Goal: Navigation & Orientation: Find specific page/section

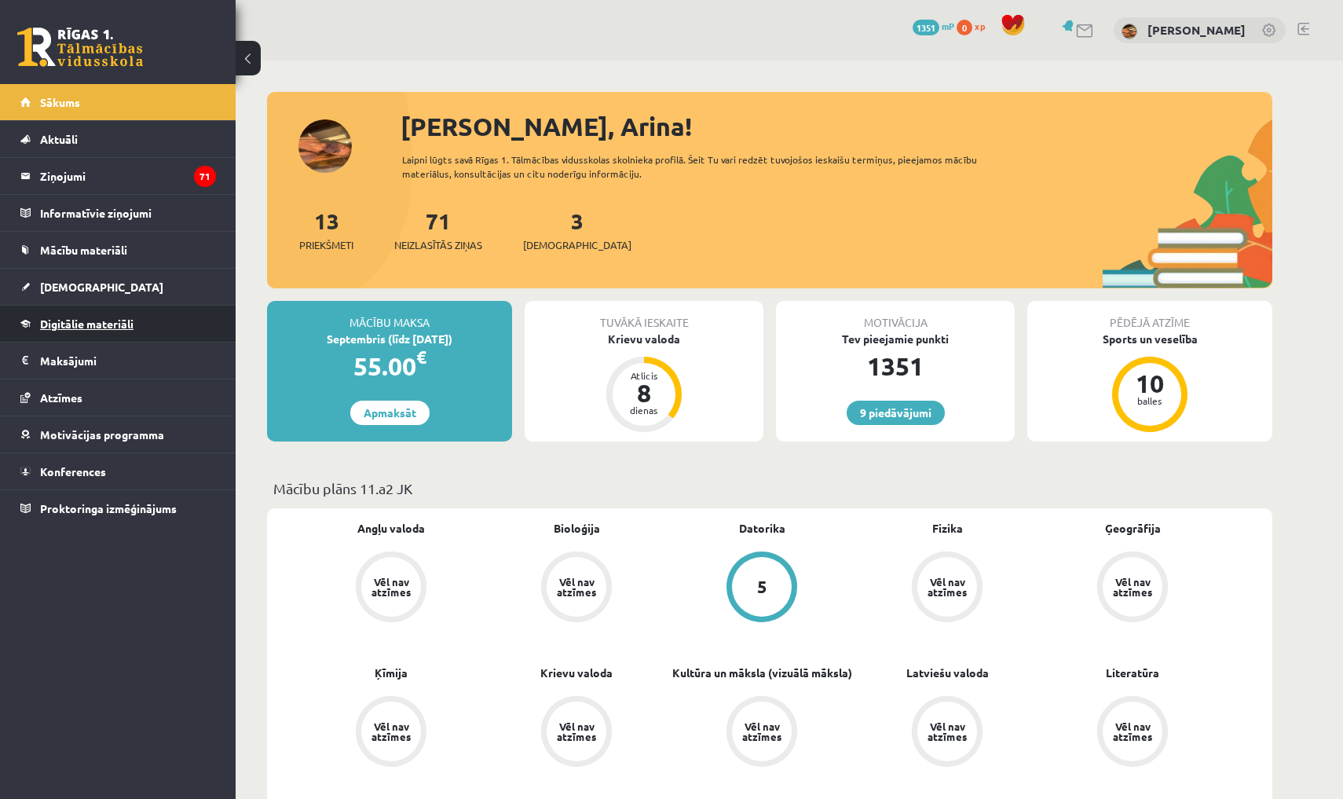
click at [83, 325] on span "Digitālie materiāli" at bounding box center [86, 323] width 93 height 14
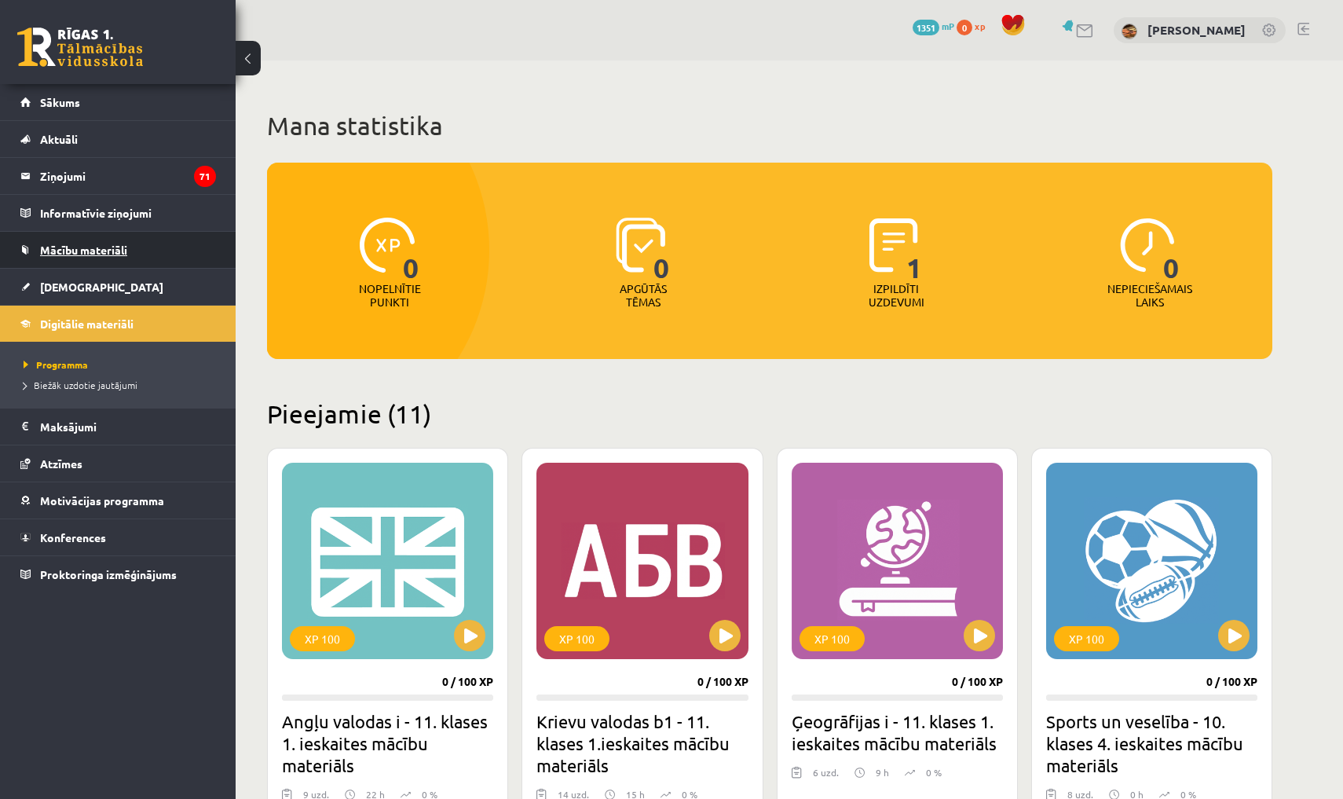
click at [130, 243] on link "Mācību materiāli" at bounding box center [118, 250] width 196 height 36
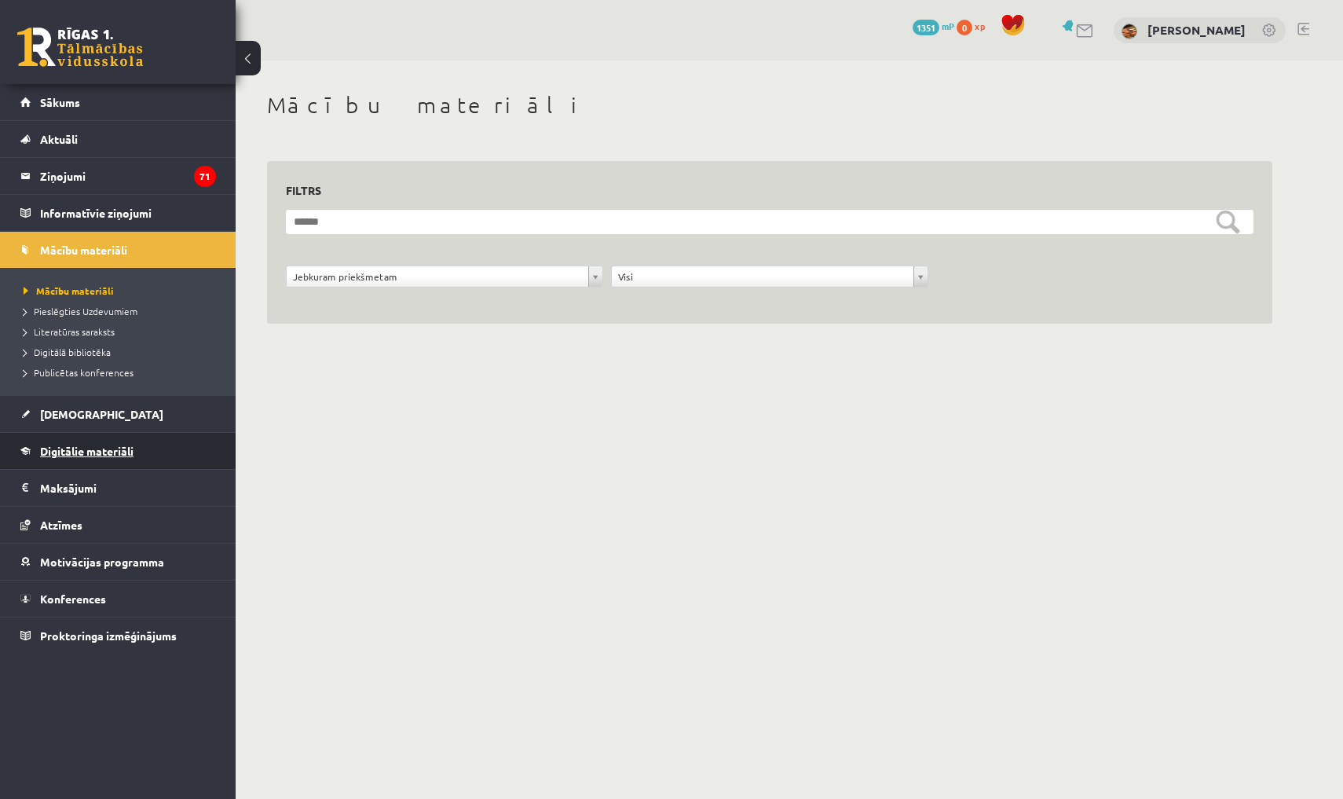
click at [88, 443] on link "Digitālie materiāli" at bounding box center [118, 451] width 196 height 36
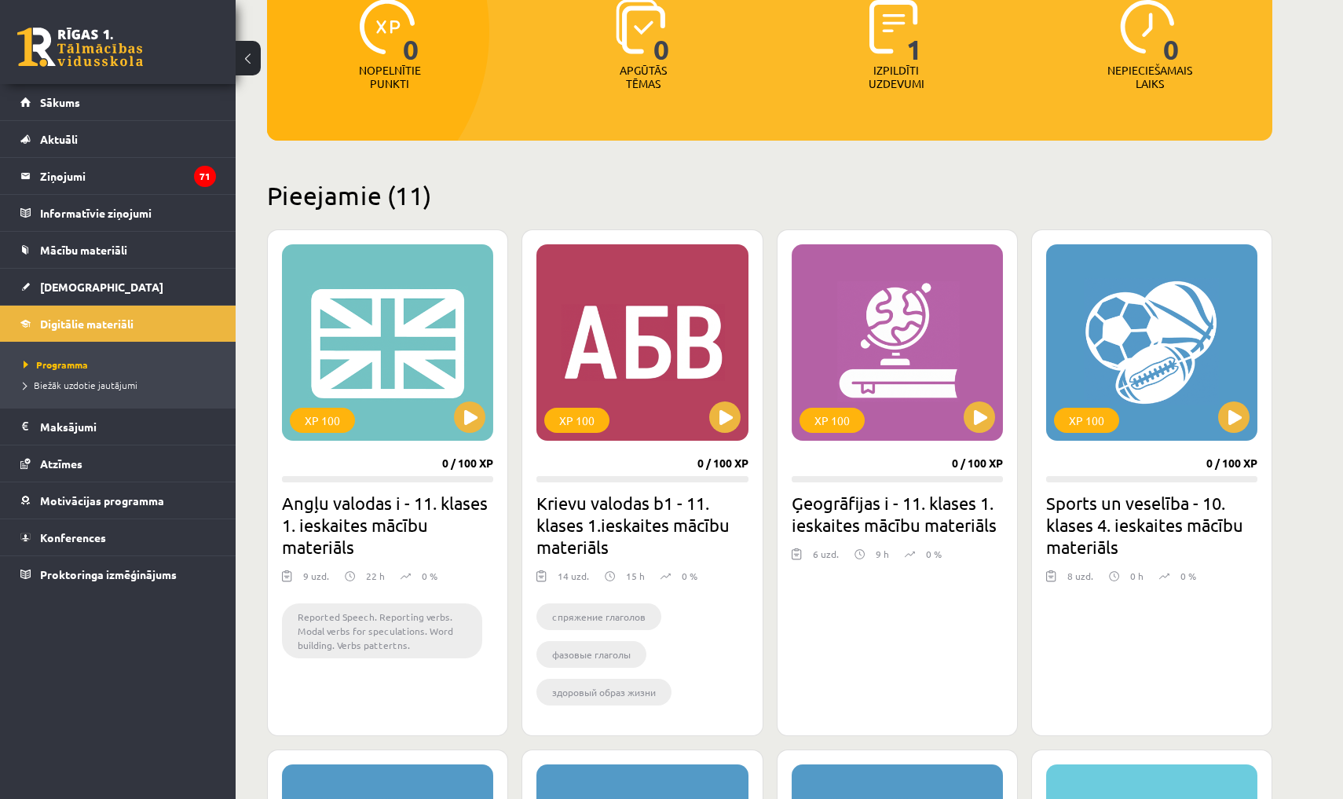
scroll to position [208, 0]
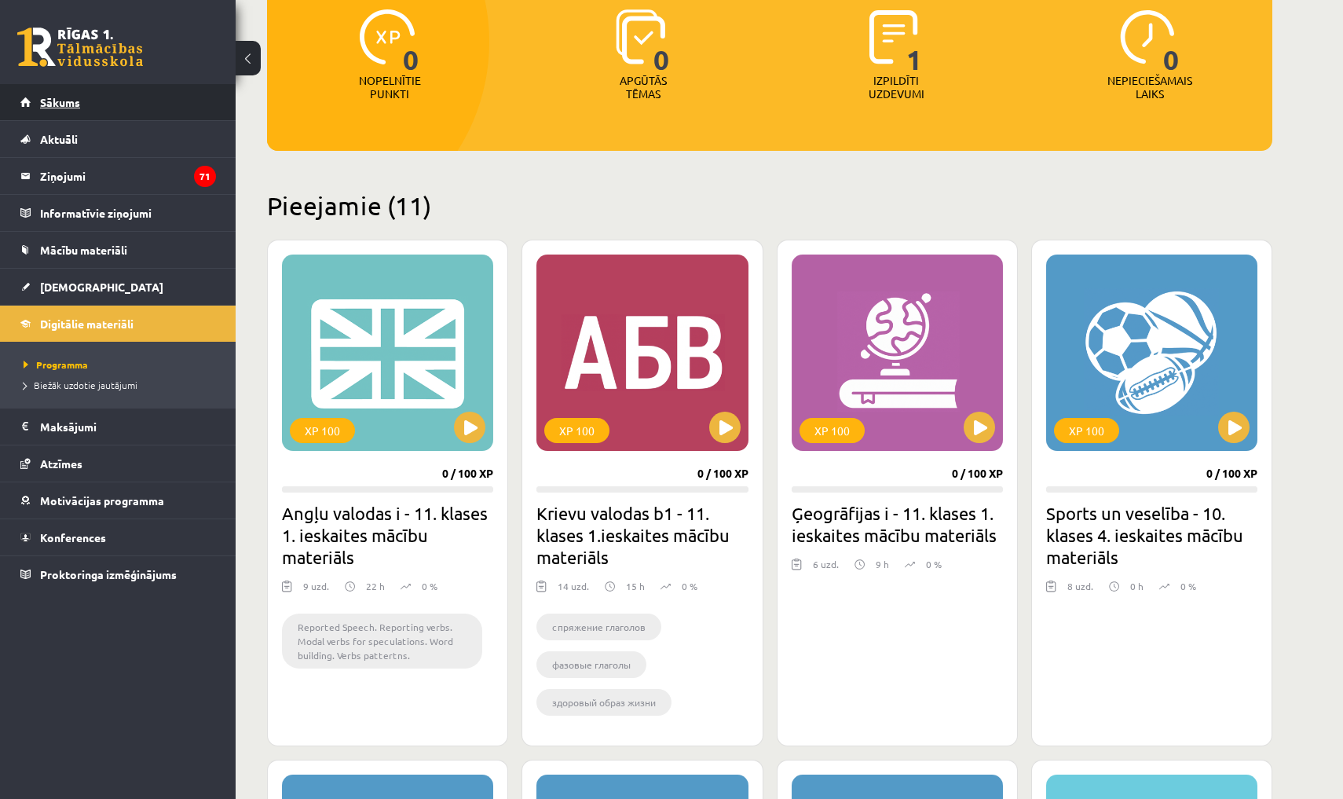
click at [104, 106] on link "Sākums" at bounding box center [118, 102] width 196 height 36
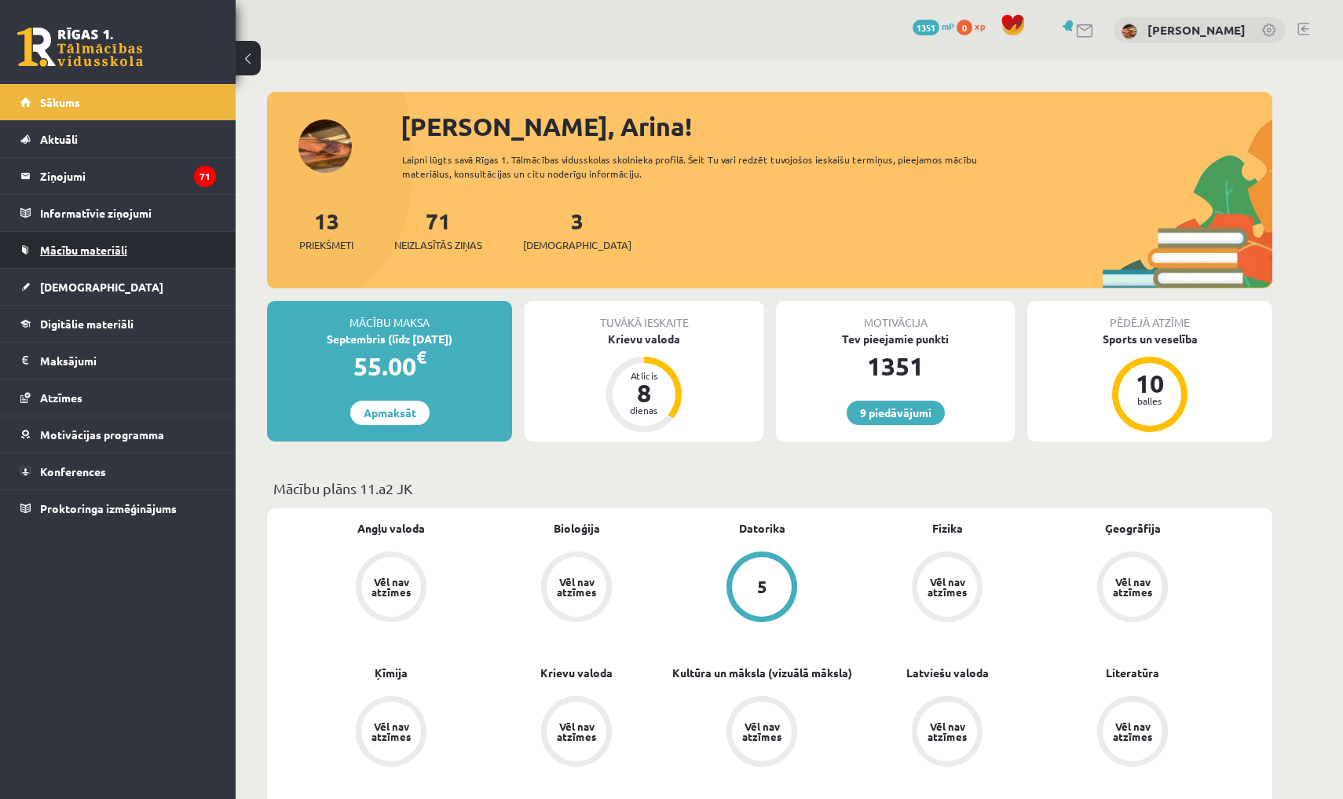
click at [101, 244] on span "Mācību materiāli" at bounding box center [83, 250] width 87 height 14
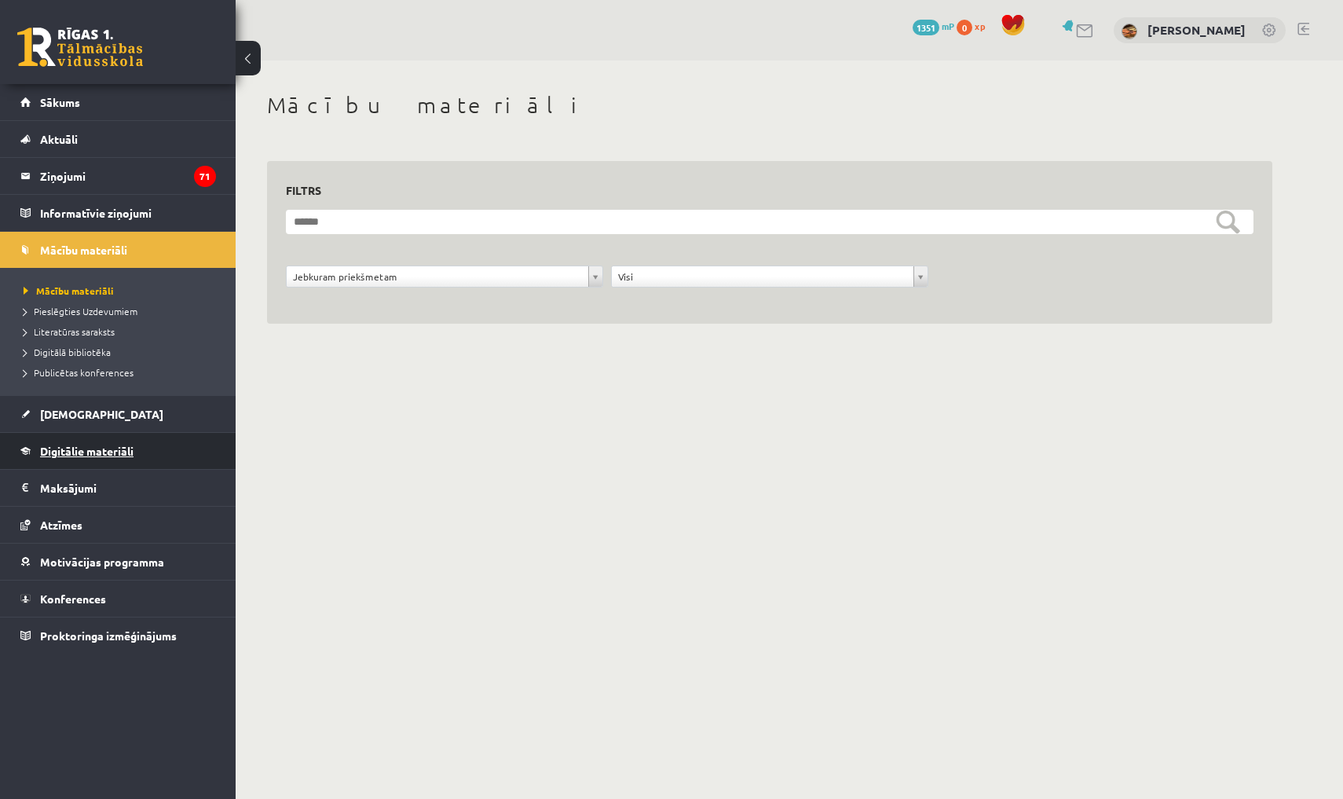
click at [110, 452] on span "Digitālie materiāli" at bounding box center [86, 451] width 93 height 14
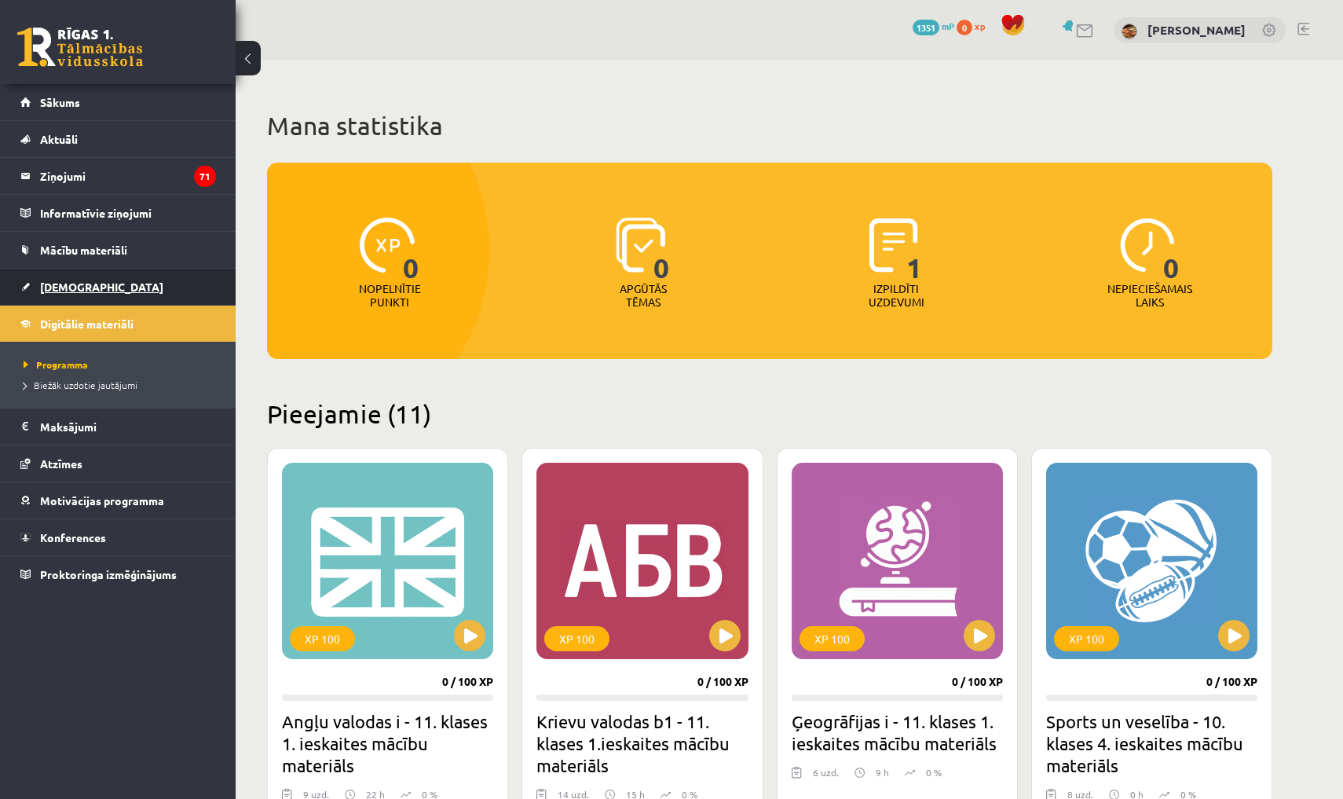
click at [57, 289] on span "[DEMOGRAPHIC_DATA]" at bounding box center [101, 287] width 123 height 14
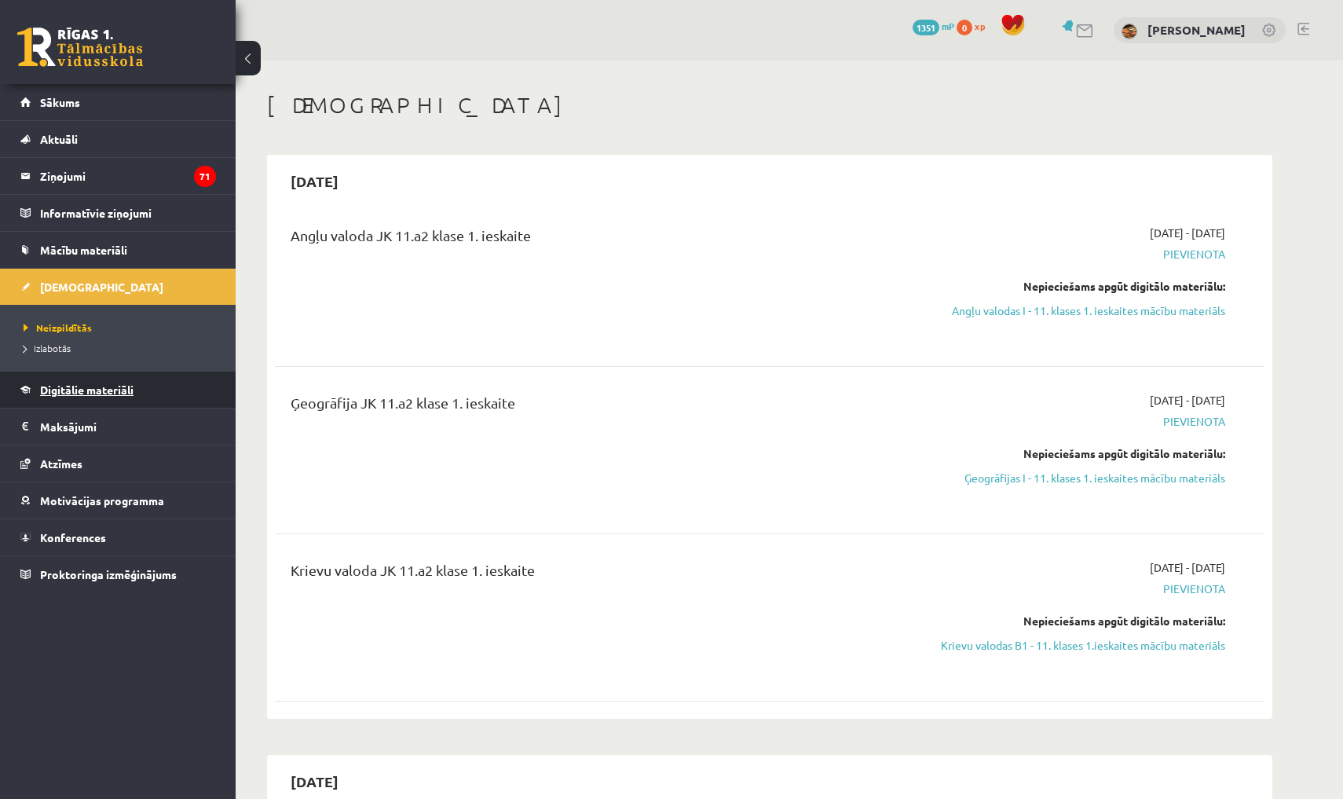
click at [58, 391] on span "Digitālie materiāli" at bounding box center [86, 389] width 93 height 14
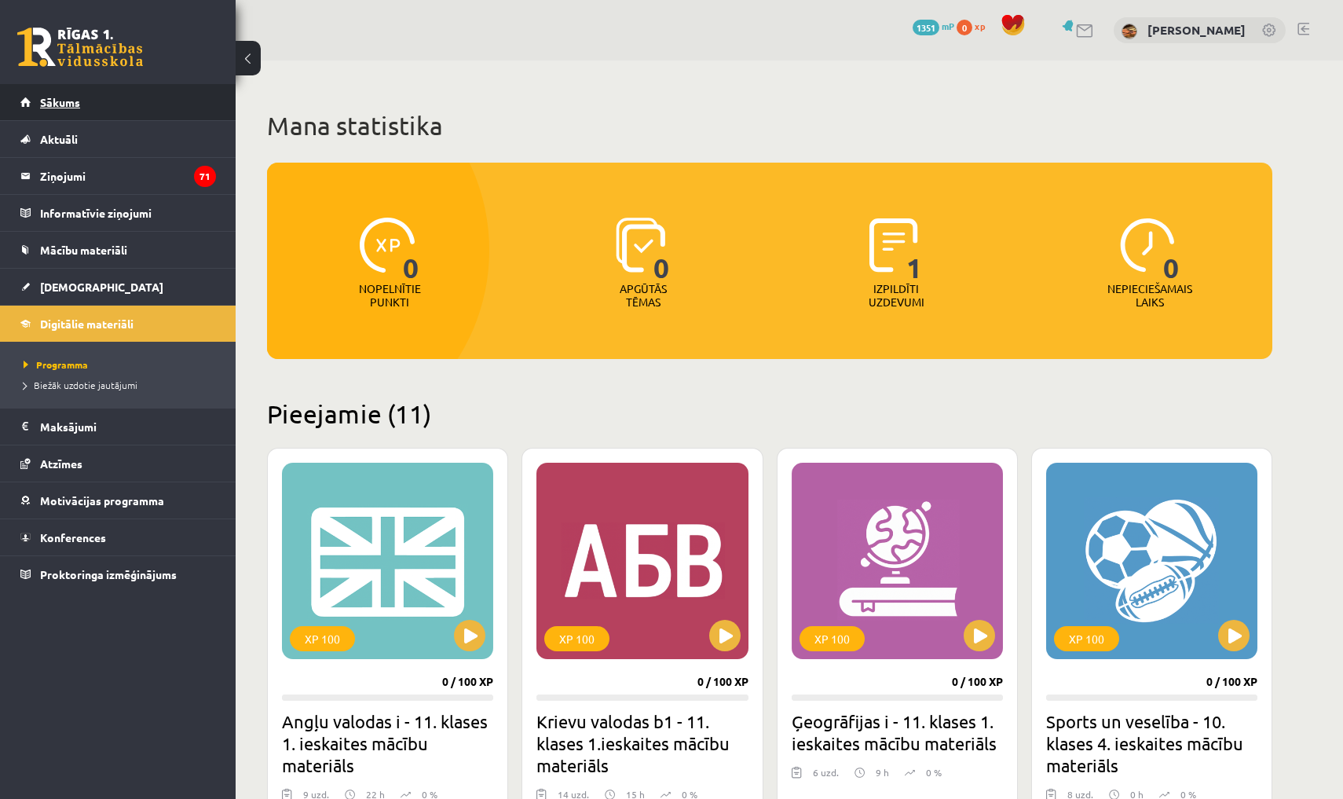
click at [145, 90] on link "Sākums" at bounding box center [118, 102] width 196 height 36
